Goal: Information Seeking & Learning: Understand process/instructions

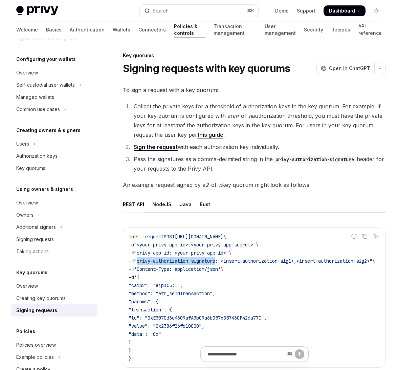
click at [158, 144] on link "Sign the request" at bounding box center [156, 147] width 44 height 7
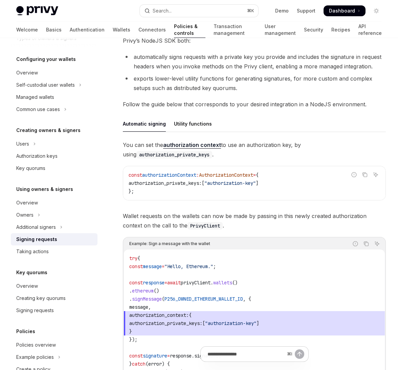
scroll to position [129, 0]
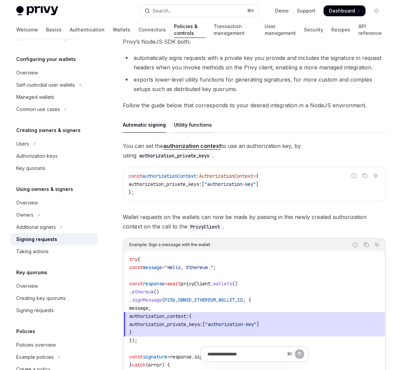
click at [189, 121] on div "Utility functions" at bounding box center [193, 125] width 38 height 16
type textarea "*"
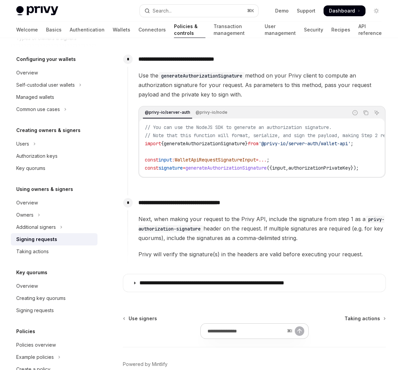
scroll to position [325, 0]
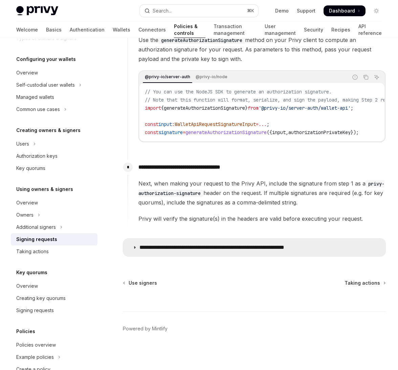
click at [200, 248] on p "**********" at bounding box center [234, 247] width 188 height 7
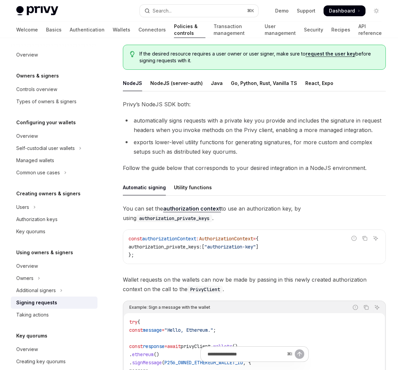
scroll to position [10, 0]
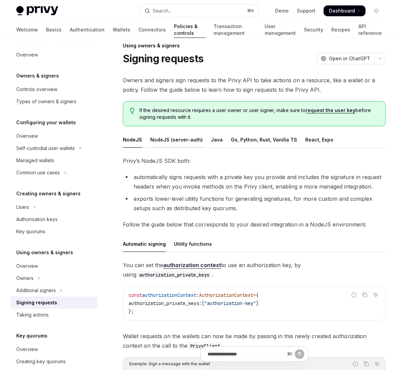
click at [179, 140] on div "NodeJS (server-auth)" at bounding box center [176, 140] width 53 height 16
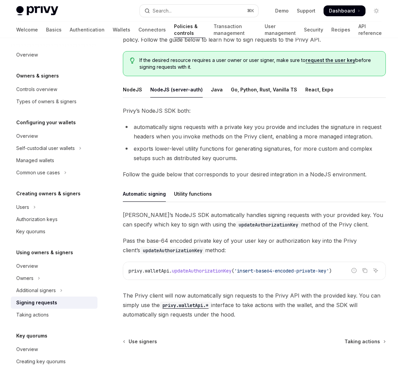
scroll to position [59, 0]
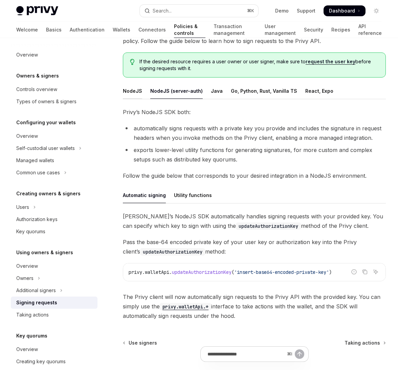
click at [132, 90] on div "NodeJS" at bounding box center [132, 91] width 19 height 16
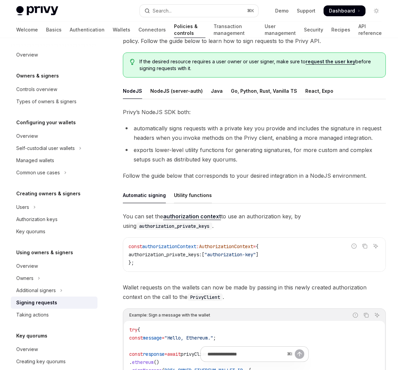
click at [196, 196] on div "Utility functions" at bounding box center [193, 195] width 38 height 16
type textarea "*"
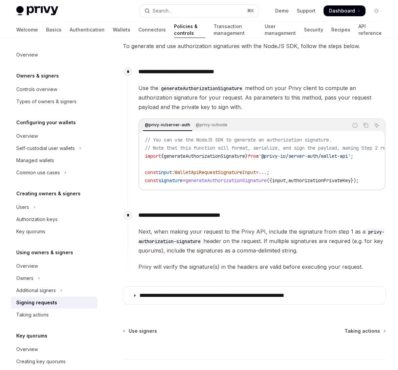
scroll to position [275, 0]
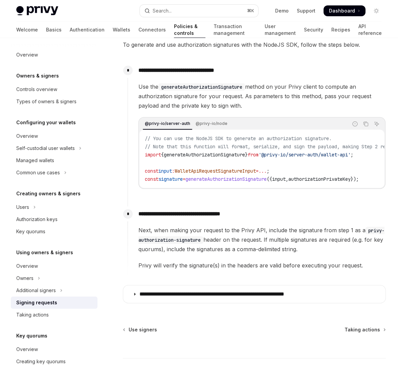
click at [245, 241] on span "Next, when making your request to the Privy API, include the signature from ste…" at bounding box center [262, 240] width 247 height 28
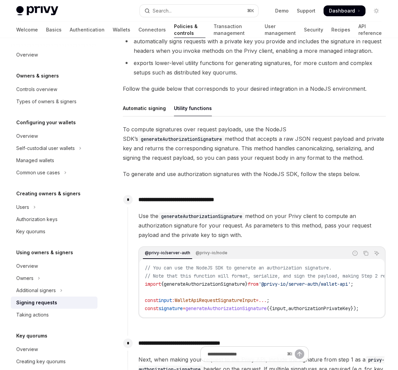
scroll to position [145, 0]
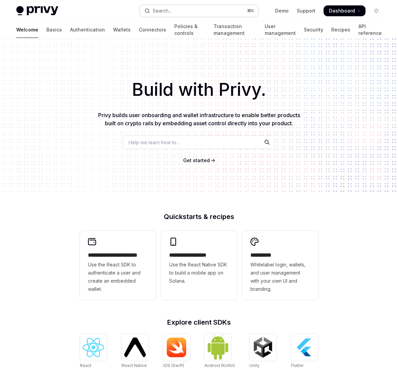
click at [229, 11] on button "Search... ⌘ K" at bounding box center [199, 11] width 118 height 12
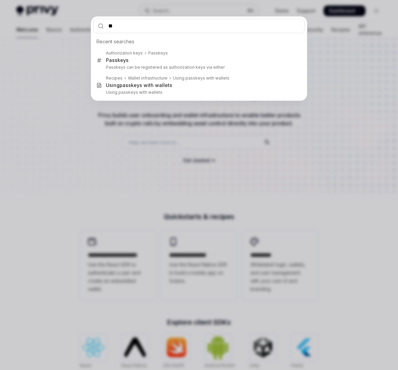
type input "***"
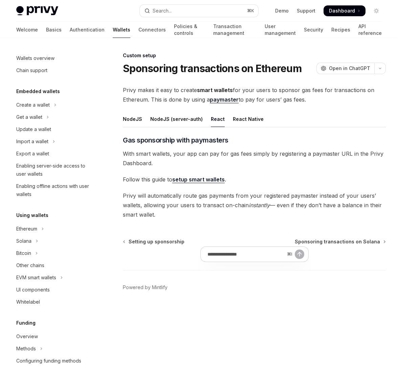
scroll to position [252, 0]
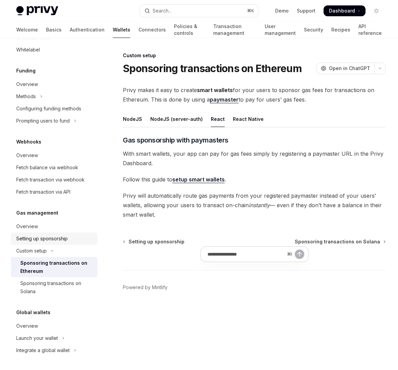
click at [39, 236] on div "Setting up sponsorship" at bounding box center [42, 239] width 52 height 8
type textarea "*"
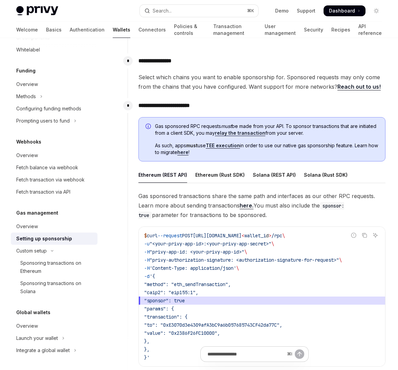
scroll to position [429, 0]
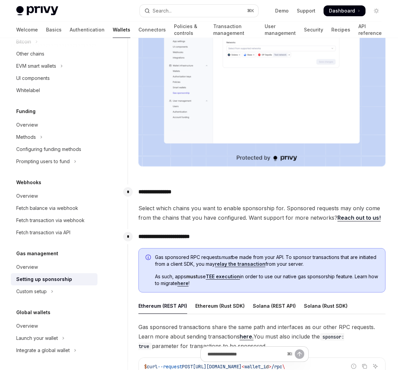
scroll to position [272, 0]
